Goal: Navigation & Orientation: Go to known website

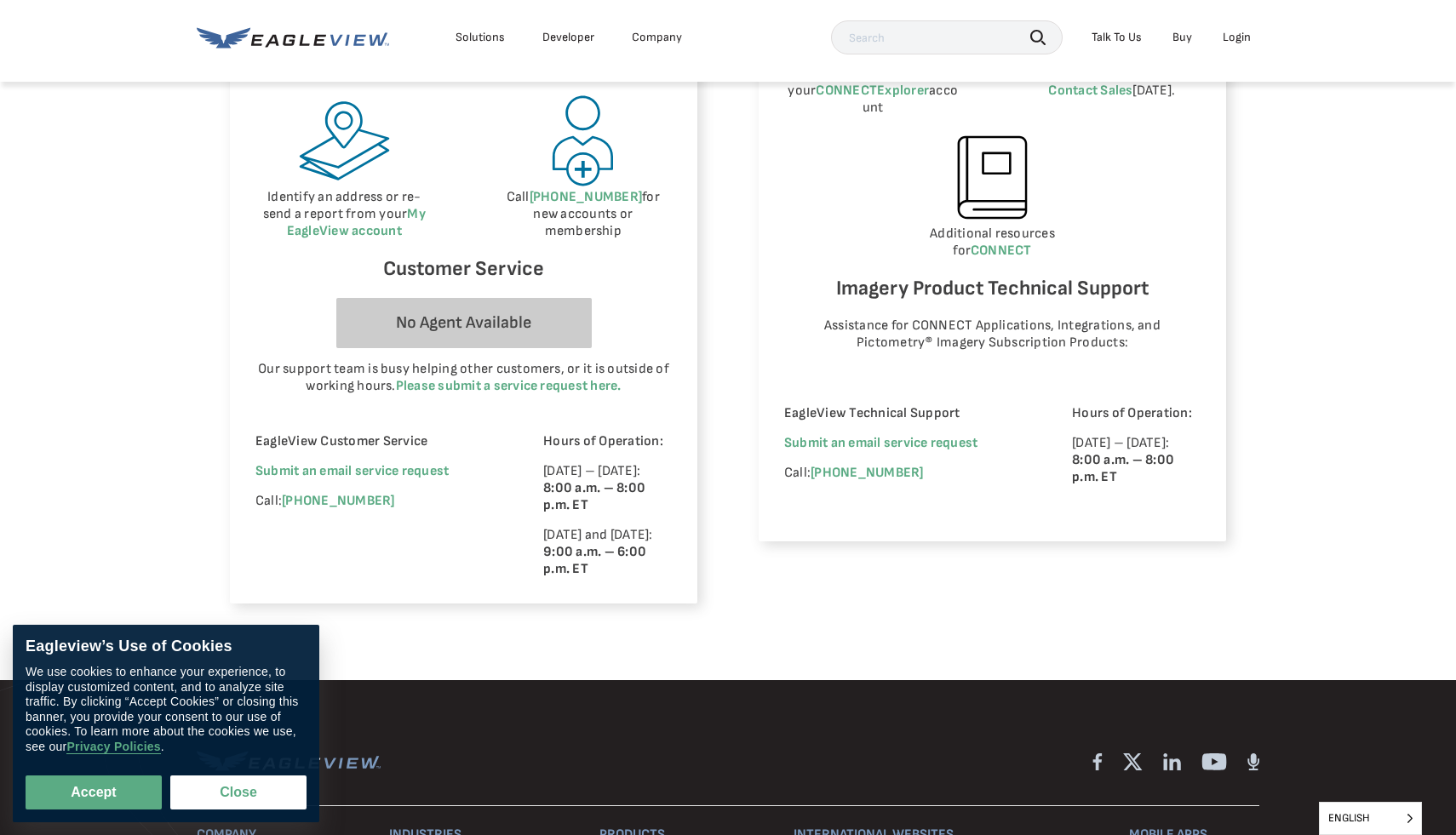
scroll to position [987, 0]
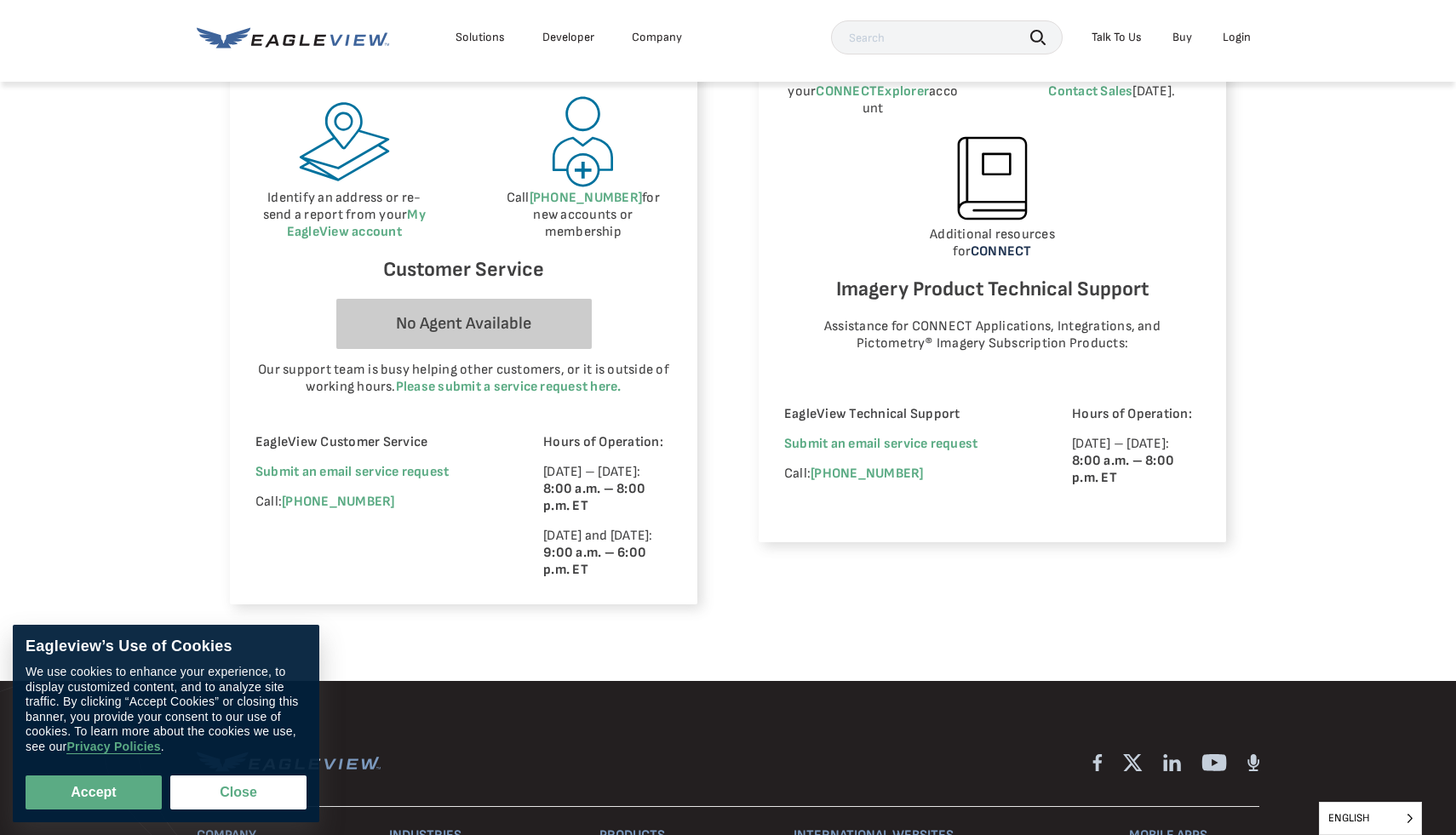
click at [996, 244] on link "CONNECT" at bounding box center [1001, 252] width 61 height 16
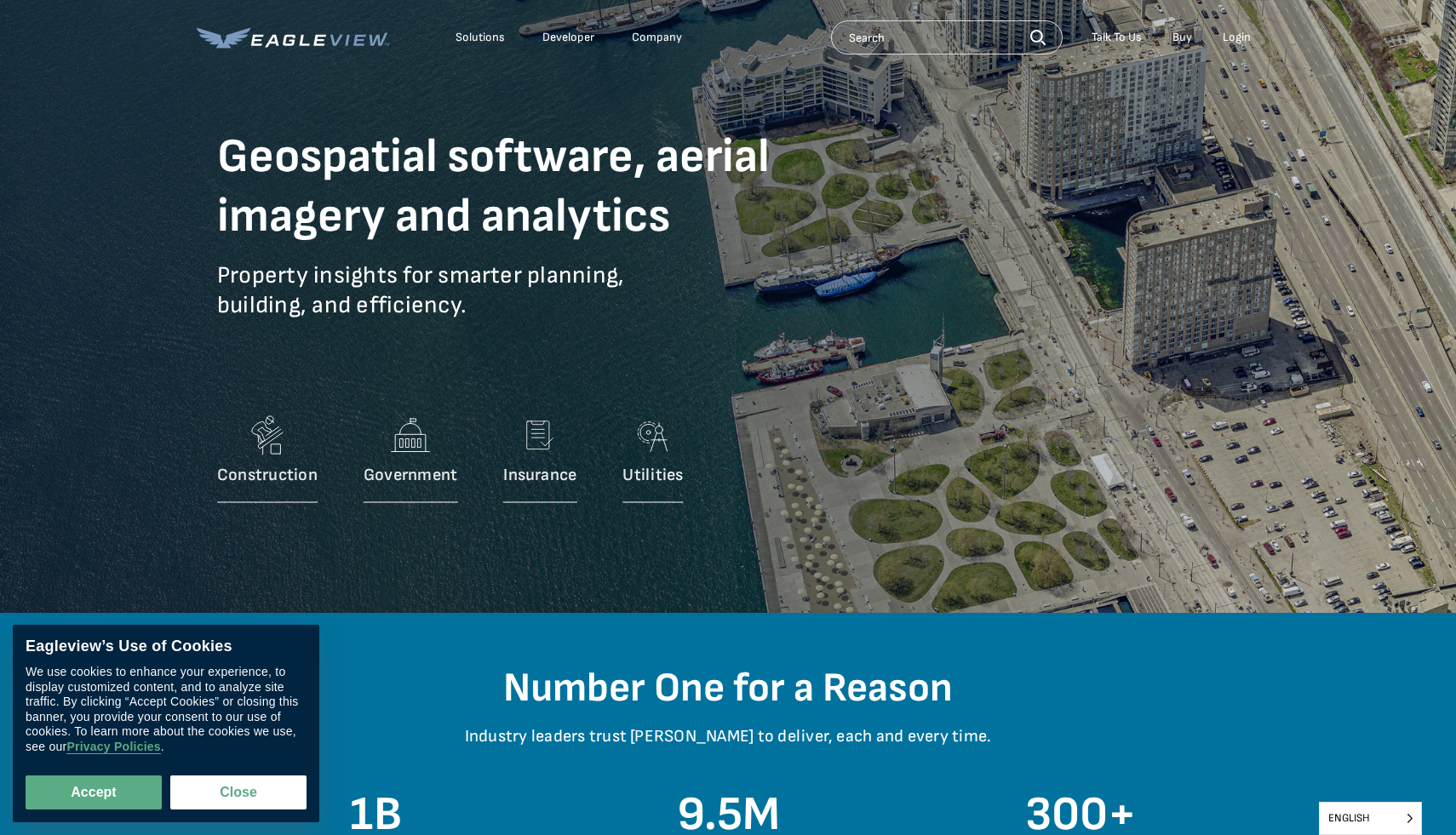
click at [1241, 44] on div "Login" at bounding box center [1236, 38] width 28 height 16
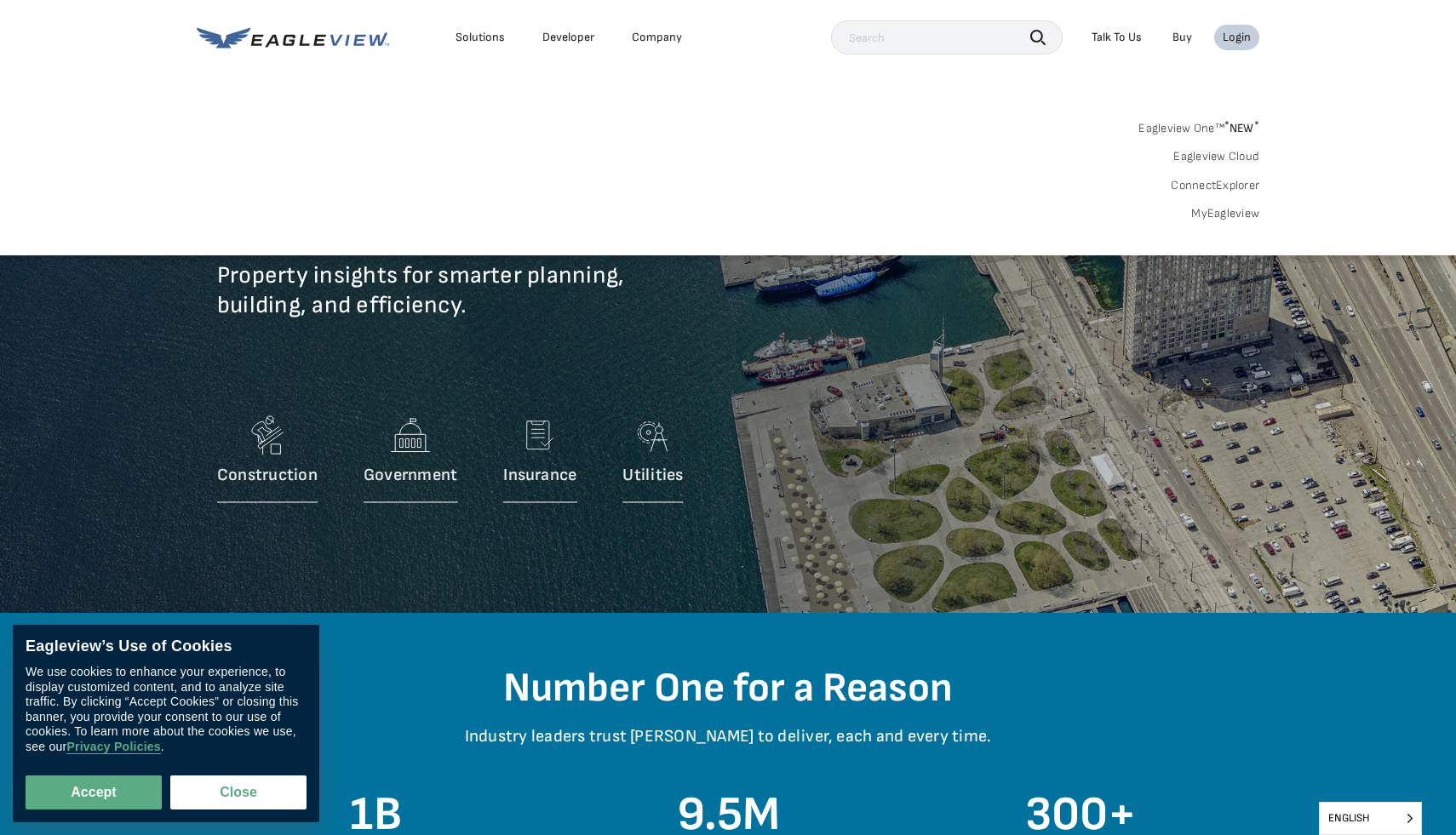
click at [1213, 217] on link "MyEagleview" at bounding box center [1225, 213] width 68 height 16
click at [1230, 218] on link "MyEagleview" at bounding box center [1225, 213] width 68 height 16
